Goal: Transaction & Acquisition: Purchase product/service

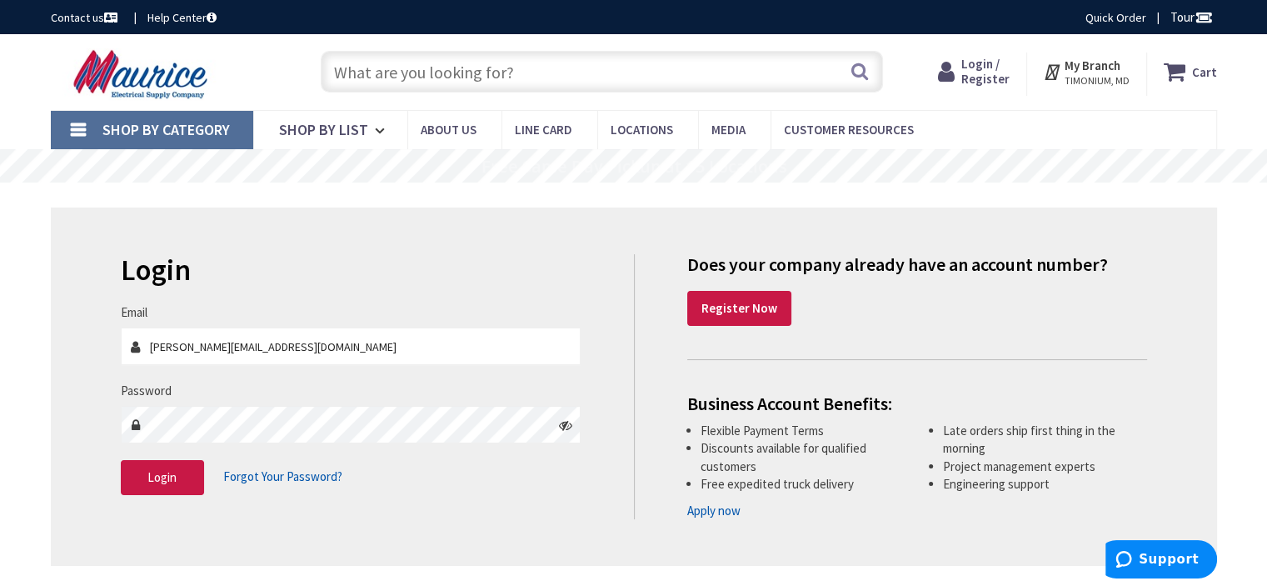
click at [697, 72] on input "text" at bounding box center [602, 72] width 562 height 42
click at [172, 469] on span "Login" at bounding box center [161, 477] width 29 height 16
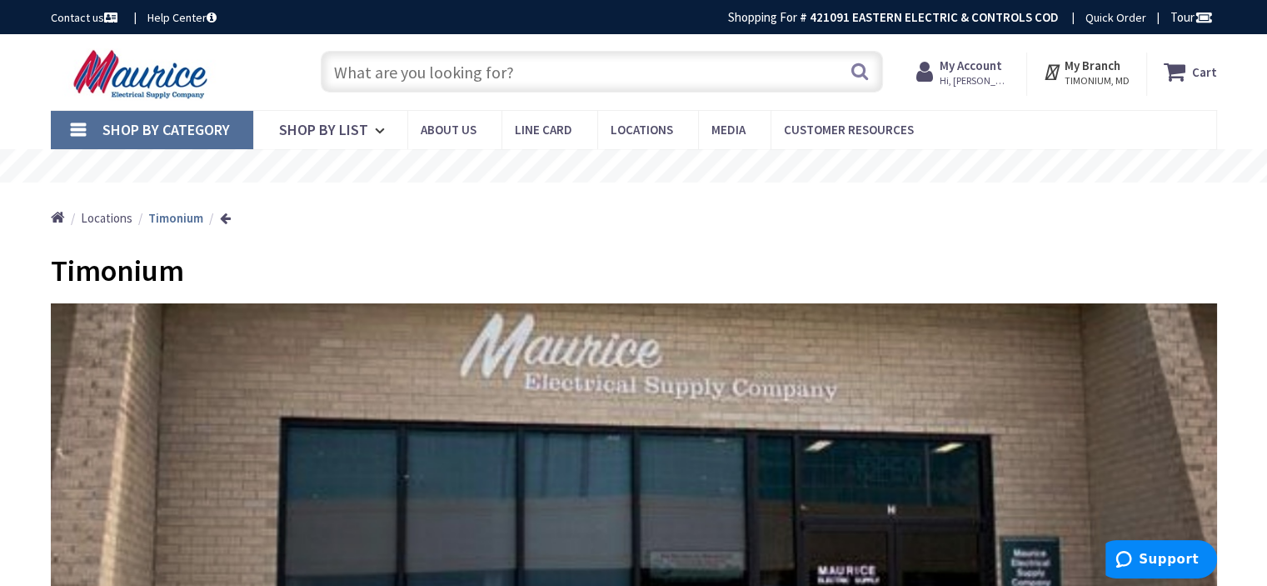
click at [635, 47] on div "Search" at bounding box center [597, 70] width 571 height 53
click at [650, 59] on input "text" at bounding box center [602, 72] width 562 height 42
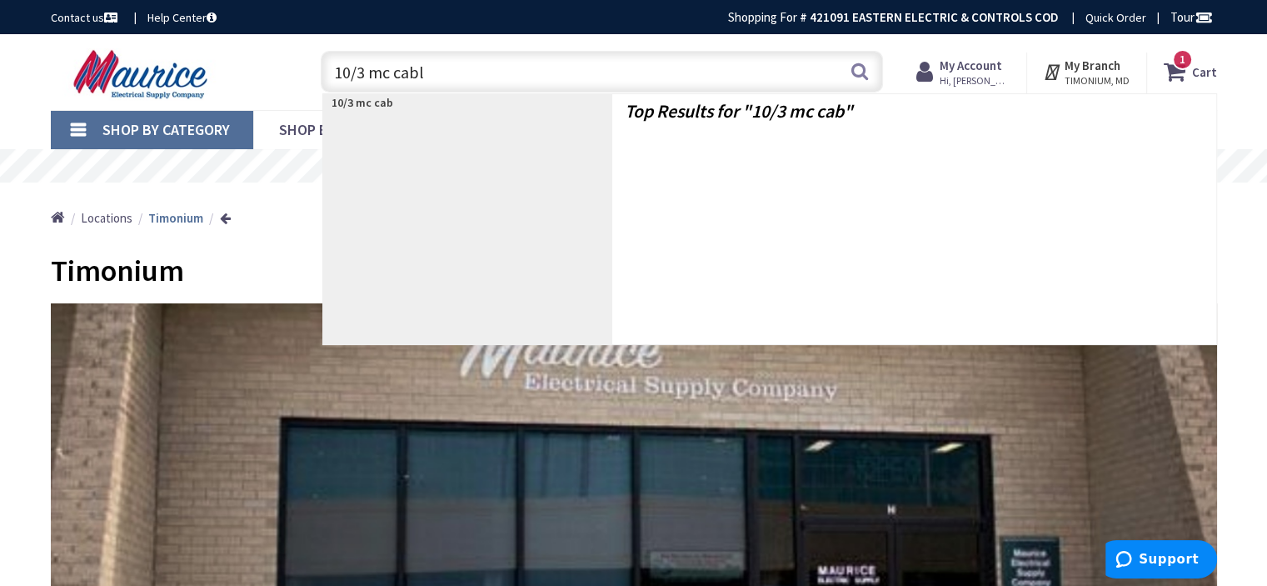
type input "10/3 mc cable"
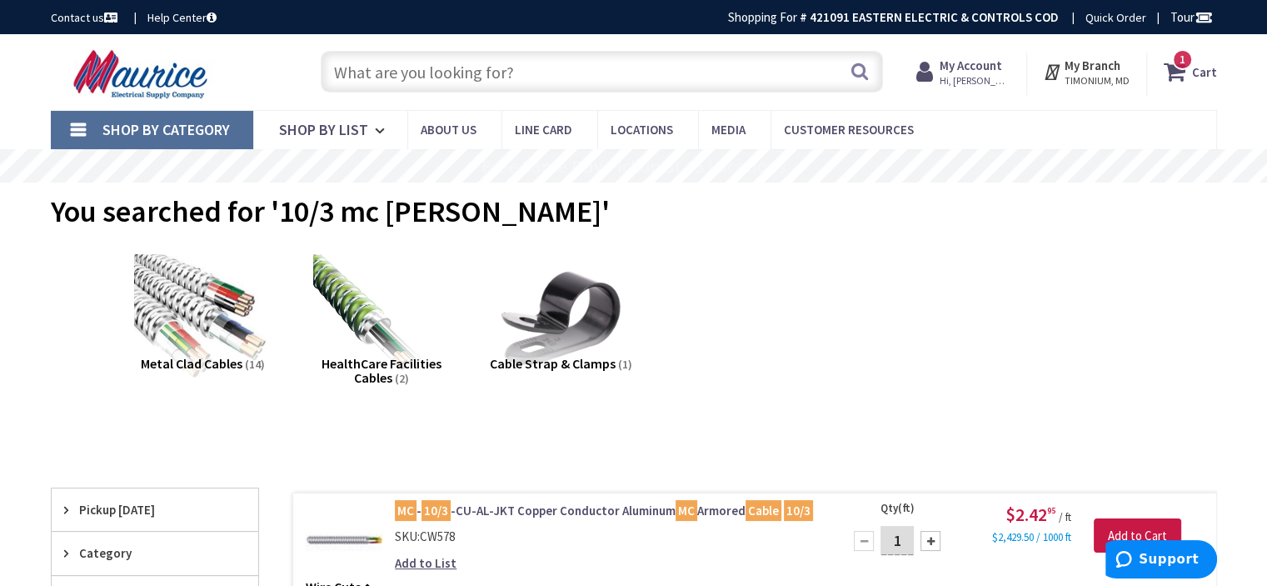
click at [607, 79] on input "text" at bounding box center [602, 72] width 562 height 42
type input "10/4 mc cable"
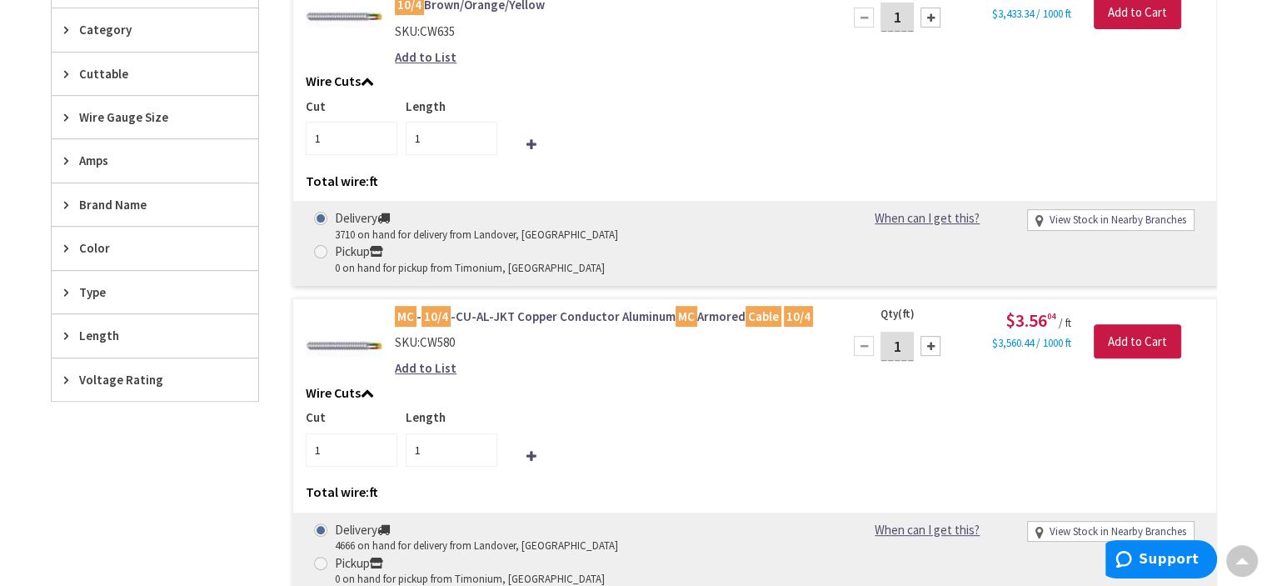
scroll to position [555, 0]
